Goal: Find specific page/section: Find specific page/section

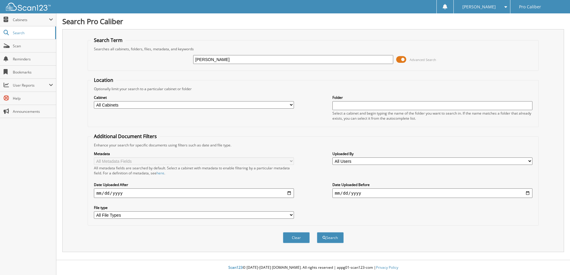
type input "[PERSON_NAME]"
drag, startPoint x: 401, startPoint y: 58, endPoint x: 401, endPoint y: 70, distance: 11.9
click at [401, 60] on span at bounding box center [401, 59] width 10 height 9
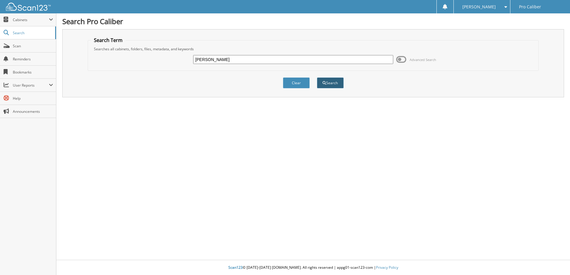
click at [330, 84] on button "Search" at bounding box center [330, 83] width 27 height 11
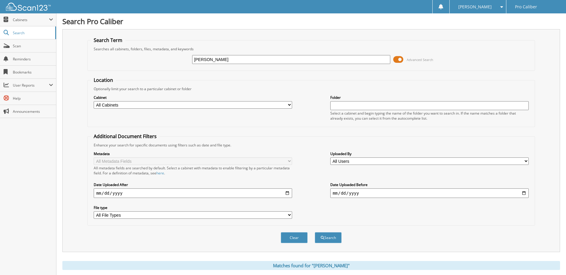
click at [400, 60] on span at bounding box center [398, 59] width 10 height 9
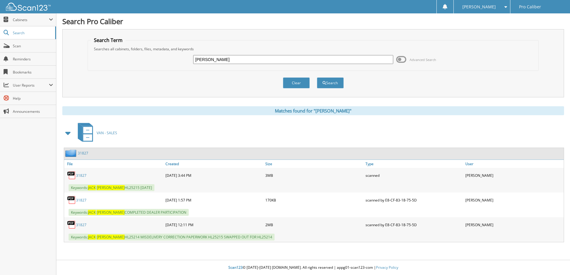
click at [80, 153] on link "31827" at bounding box center [83, 153] width 10 height 5
